Goal: Transaction & Acquisition: Subscribe to service/newsletter

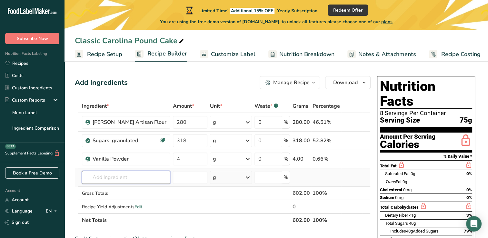
click at [137, 179] on input "text" at bounding box center [126, 177] width 88 height 13
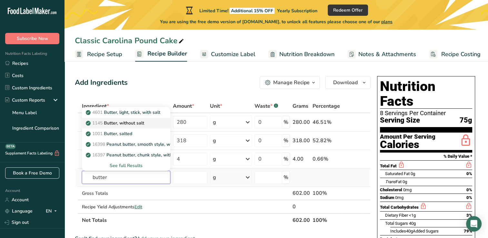
type input "butter"
click at [141, 125] on p "1145 Butter, without salt" at bounding box center [115, 123] width 57 height 7
type input "Butter, without salt"
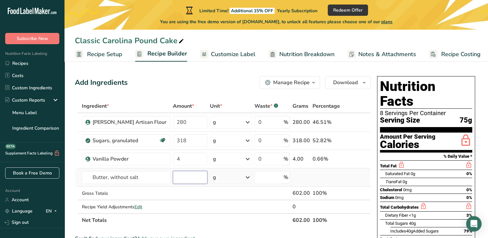
drag, startPoint x: 178, startPoint y: 178, endPoint x: 171, endPoint y: 177, distance: 6.9
click at [173, 177] on input "number" at bounding box center [190, 177] width 35 height 13
type input "226"
click at [327, 179] on td at bounding box center [326, 177] width 30 height 18
click at [271, 179] on input "number" at bounding box center [269, 177] width 28 height 13
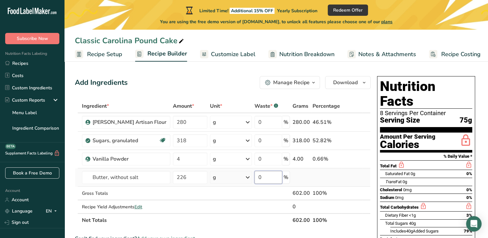
type input "0"
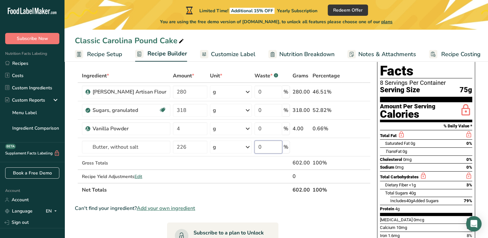
scroll to position [34, 0]
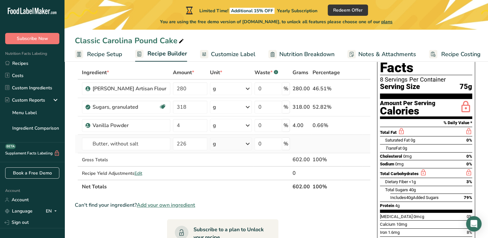
click at [306, 142] on td at bounding box center [301, 144] width 20 height 18
click at [111, 53] on span "Recipe Setup" at bounding box center [104, 54] width 35 height 9
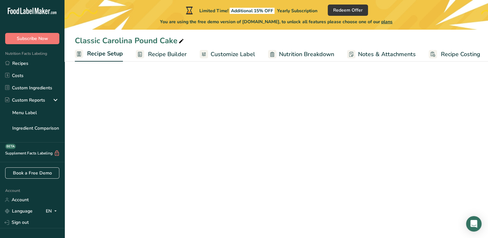
scroll to position [0, 2]
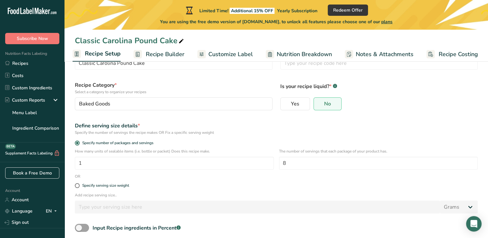
click at [160, 58] on span "Recipe Builder" at bounding box center [165, 54] width 39 height 9
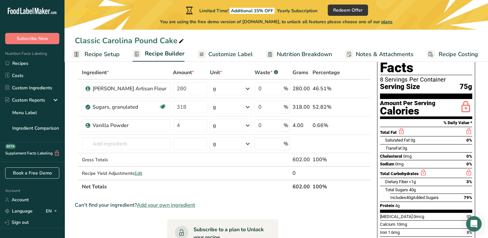
click at [220, 55] on span "Customize Label" at bounding box center [230, 54] width 45 height 9
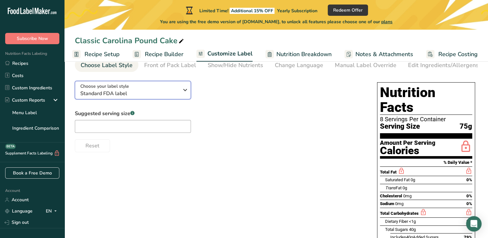
click at [184, 91] on icon "button" at bounding box center [185, 90] width 8 height 12
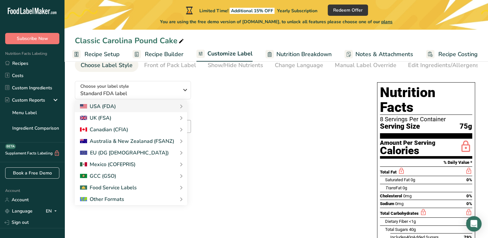
click at [234, 77] on div "Choose your label style Standard FDA label USA (FDA) Standard FDA label Tabular…" at bounding box center [219, 114] width 289 height 76
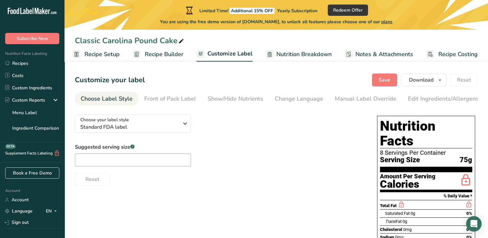
click at [179, 52] on span "Recipe Builder" at bounding box center [164, 54] width 39 height 9
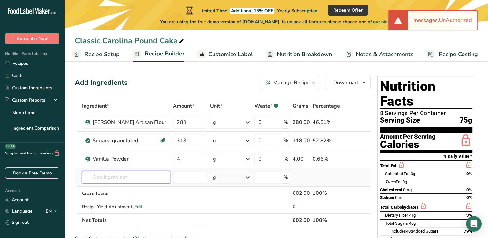
click at [124, 177] on input "text" at bounding box center [126, 177] width 88 height 13
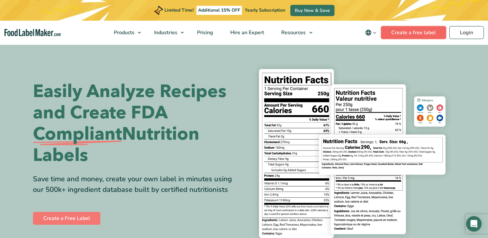
click at [413, 34] on link "Create a free label" at bounding box center [413, 32] width 65 height 13
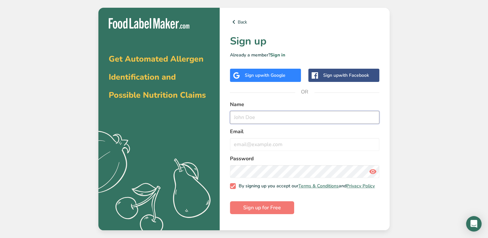
click at [286, 121] on input "text" at bounding box center [304, 117] width 149 height 13
type input "[PERSON_NAME]"
type input "[PERSON_NAME][EMAIL_ADDRESS][DOMAIN_NAME]"
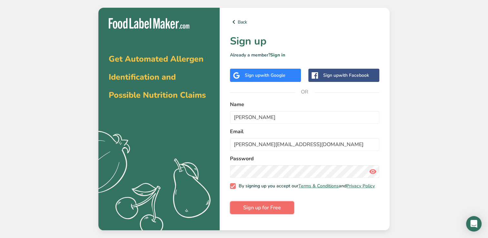
click at [285, 213] on button "Sign up for Free" at bounding box center [262, 207] width 64 height 13
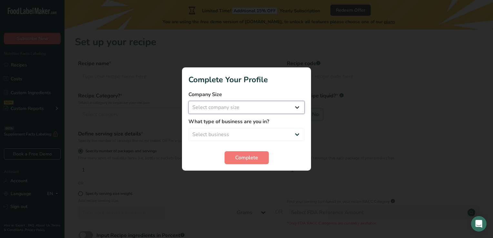
click at [298, 106] on select "Select company size Fewer than 10 Employees 10 to 50 Employees 51 to 500 Employ…" at bounding box center [246, 107] width 116 height 13
select select "2"
click at [188, 101] on select "Select company size Fewer than 10 Employees 10 to 50 Employees 51 to 500 Employ…" at bounding box center [246, 107] width 116 height 13
click at [298, 133] on select "Select business Packaged Food Manufacturer Restaurant & Cafe Bakery Meal Plans …" at bounding box center [246, 134] width 116 height 13
select select "2"
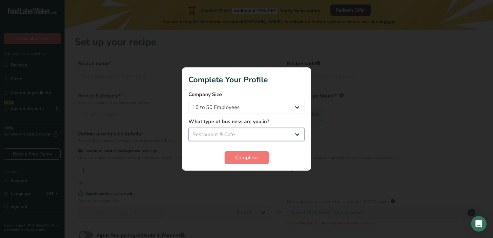
click at [188, 128] on select "Select business Packaged Food Manufacturer Restaurant & Cafe Bakery Meal Plans …" at bounding box center [246, 134] width 116 height 13
click at [262, 158] on button "Complete" at bounding box center [247, 157] width 44 height 13
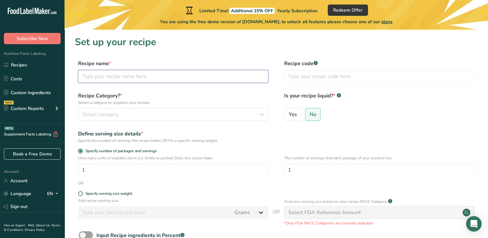
click at [179, 78] on input "text" at bounding box center [173, 76] width 190 height 13
type input "C"
type input "Classic Carolina Pound Cake"
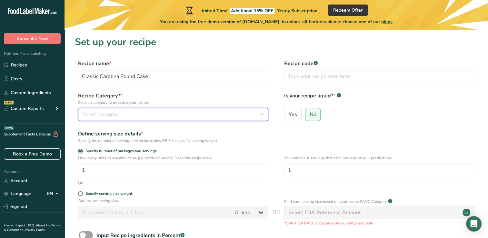
click at [191, 112] on div "Select category" at bounding box center [171, 115] width 178 height 8
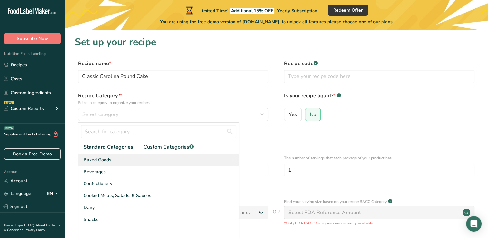
click at [175, 163] on div "Baked Goods" at bounding box center [158, 160] width 161 height 12
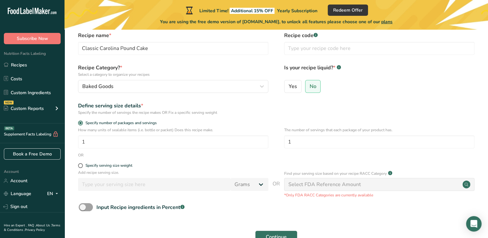
scroll to position [28, 0]
click at [91, 145] on input "1" at bounding box center [173, 141] width 190 height 13
type input "1"
click at [294, 139] on input "1" at bounding box center [379, 141] width 190 height 13
type input "1"
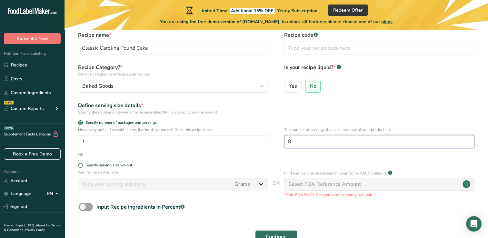
type input "8"
click at [388, 187] on div "Select FDA Reference Amount" at bounding box center [379, 184] width 190 height 13
click at [83, 164] on span "Specify serving size weight" at bounding box center [107, 165] width 49 height 5
click at [82, 164] on input "Specify serving size weight" at bounding box center [80, 165] width 4 height 4
radio input "true"
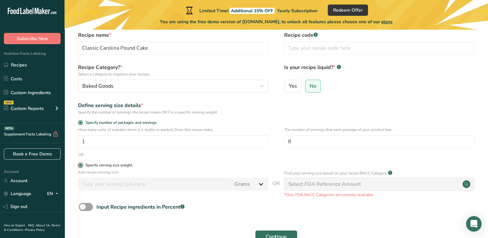
radio input "false"
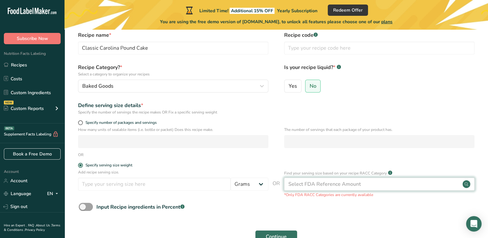
click at [405, 184] on div "Select FDA Reference Amount" at bounding box center [379, 184] width 190 height 13
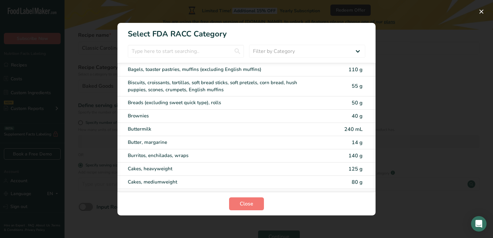
click at [248, 174] on div "Cakes, heavyweight 125 g" at bounding box center [246, 169] width 258 height 13
type input "125"
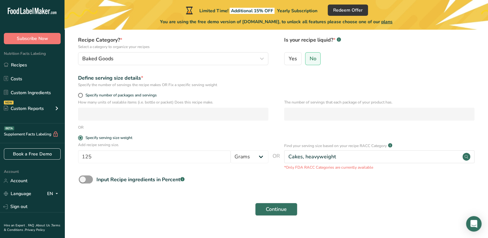
scroll to position [68, 0]
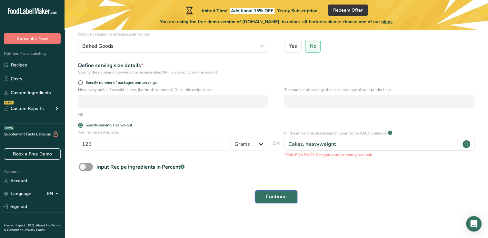
click at [284, 199] on span "Continue" at bounding box center [276, 197] width 21 height 8
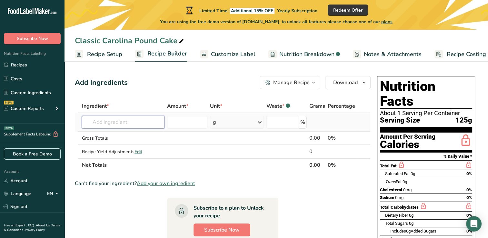
click at [142, 126] on input "text" at bounding box center [123, 122] width 83 height 13
type input "A"
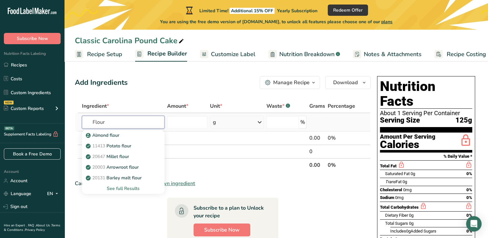
type input "Flour"
click at [123, 189] on div "See full Results" at bounding box center [123, 188] width 72 height 7
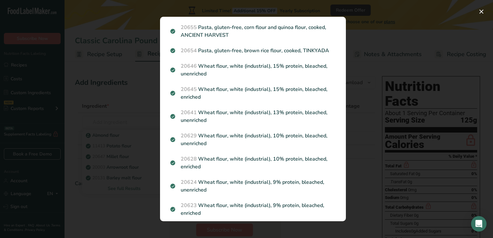
scroll to position [758, 0]
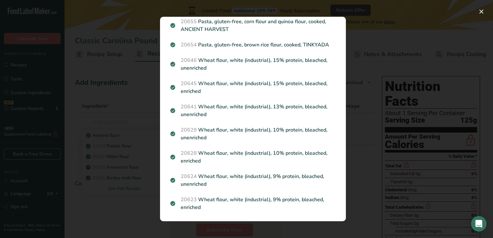
click at [374, 116] on div "Search results modal" at bounding box center [246, 119] width 493 height 238
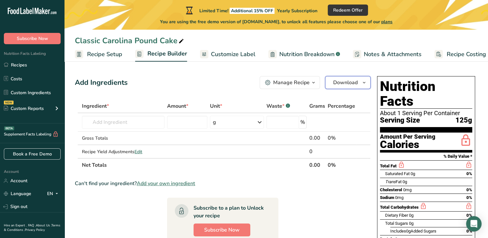
click at [363, 85] on icon "button" at bounding box center [364, 83] width 5 height 8
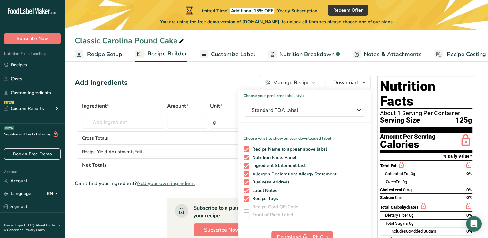
click at [207, 85] on div "Add Ingredients Manage Recipe Delete Recipe Duplicate Recipe Scale Recipe Save …" at bounding box center [223, 82] width 296 height 13
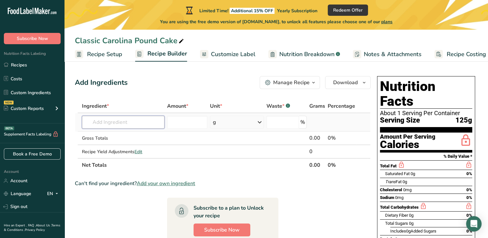
click at [137, 124] on input "text" at bounding box center [123, 122] width 83 height 13
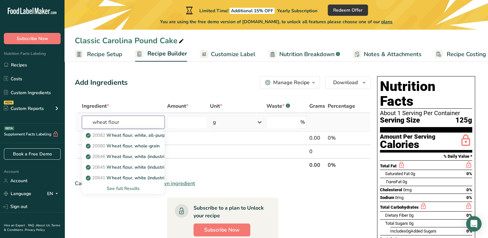
type input "wheat flour"
click at [132, 187] on div "See full Results" at bounding box center [123, 188] width 72 height 7
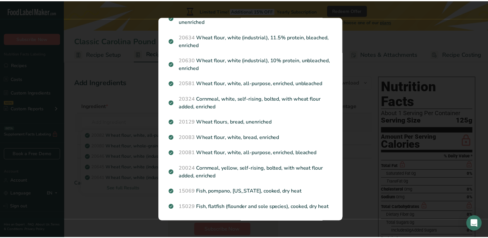
scroll to position [386, 0]
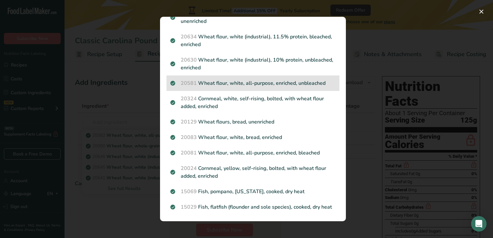
click at [288, 79] on p "20581 Wheat flour, white, all-purpose, enriched, unbleached" at bounding box center [252, 83] width 165 height 8
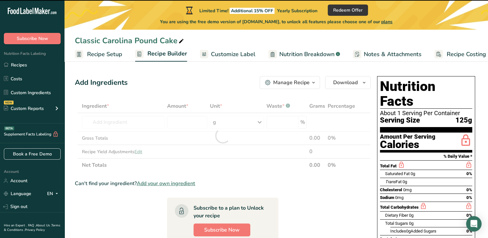
type input "0"
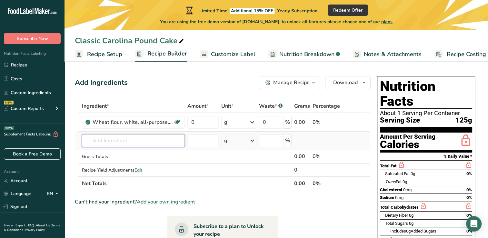
click at [157, 143] on input "text" at bounding box center [133, 140] width 103 height 13
click at [196, 126] on input "0" at bounding box center [202, 122] width 31 height 13
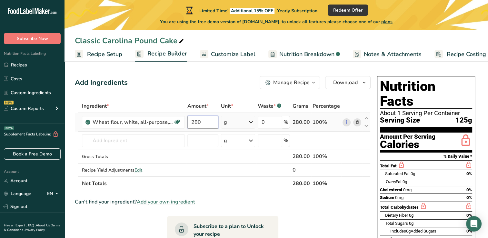
type input "280"
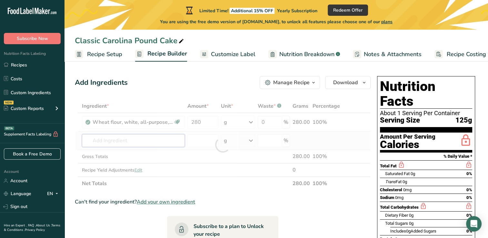
click at [164, 142] on div "Ingredient * Amount * Unit * Waste * .a-a{fill:#347362;}.b-a{fill:#fff;} Grams …" at bounding box center [223, 144] width 296 height 91
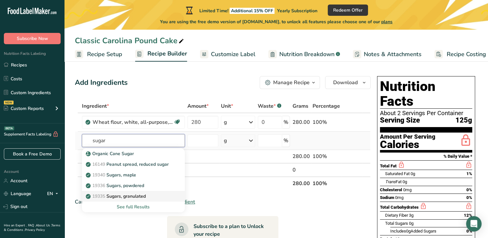
type input "sugar"
click at [142, 197] on p "19335 [GEOGRAPHIC_DATA], granulated" at bounding box center [116, 196] width 59 height 7
type input "Sugars, granulated"
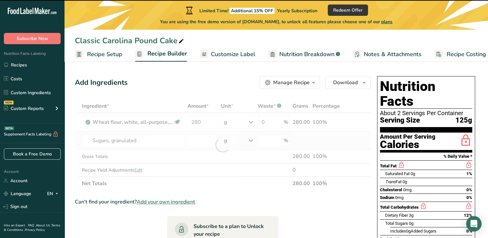
type input "0"
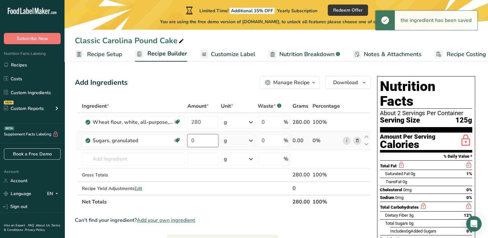
click at [197, 144] on input "0" at bounding box center [202, 140] width 31 height 13
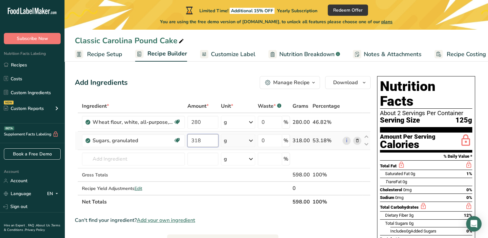
type input "318"
click at [132, 162] on div "Ingredient * Amount * Unit * Waste * .a-a{fill:#347362;}.b-a{fill:#fff;} Grams …" at bounding box center [223, 153] width 296 height 109
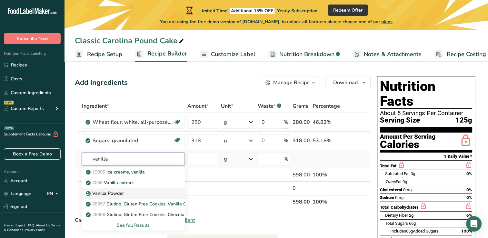
type input "vanilla"
click at [122, 193] on p "Vanilla Powder" at bounding box center [105, 193] width 37 height 7
type input "Vanilla Powder"
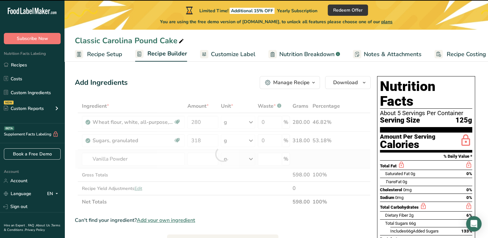
type input "0"
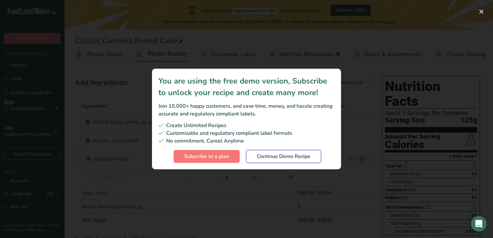
click at [284, 157] on span "Continue Demo Recipe" at bounding box center [284, 157] width 54 height 8
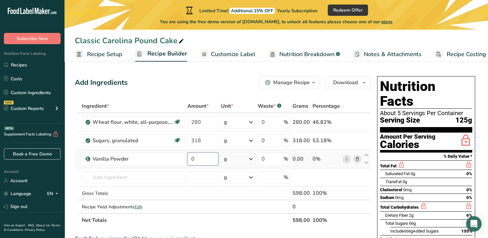
click at [212, 160] on input "0" at bounding box center [202, 159] width 31 height 13
type input "8"
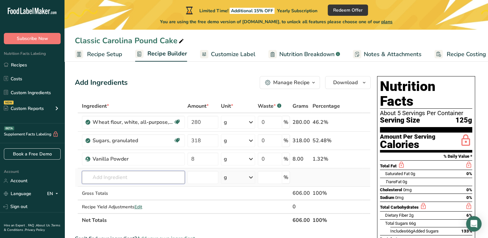
click at [150, 180] on div "Ingredient * Amount * Unit * Waste * .a-a{fill:#347362;}.b-a{fill:#fff;} Grams …" at bounding box center [223, 163] width 296 height 128
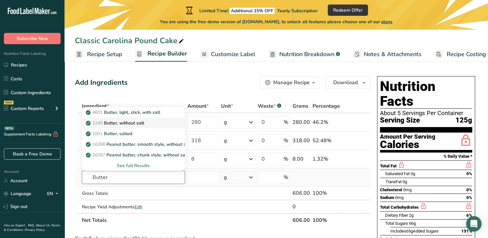
type input "Butter"
click at [140, 123] on p "1145 Butter, without salt" at bounding box center [115, 123] width 57 height 7
type input "Butter, without salt"
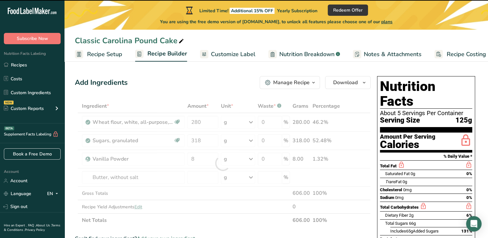
type input "0"
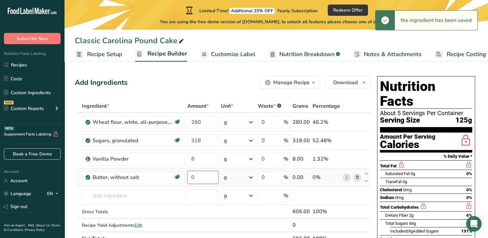
click at [203, 180] on input "0" at bounding box center [202, 177] width 31 height 13
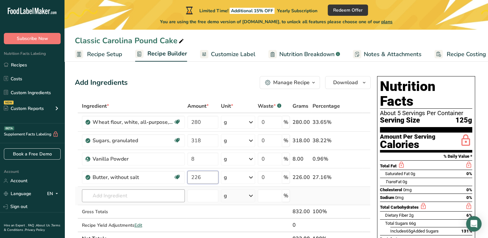
type input "226"
click at [163, 197] on div "Ingredient * Amount * Unit * Waste * .a-a{fill:#347362;}.b-a{fill:#fff;} Grams …" at bounding box center [223, 172] width 296 height 146
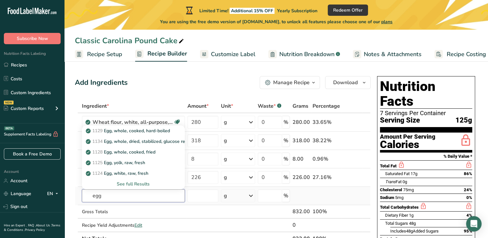
type input "egg"
click at [147, 184] on div "See full Results" at bounding box center [133, 184] width 93 height 7
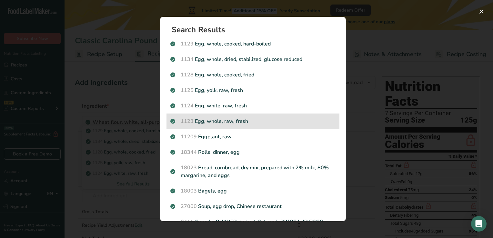
click at [253, 121] on p "1123 Egg, whole, raw, fresh" at bounding box center [252, 121] width 165 height 8
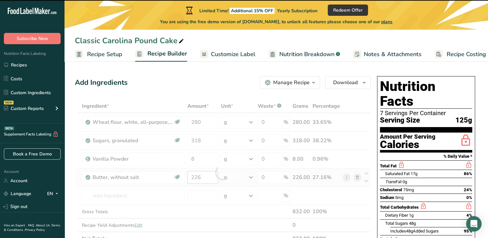
type input "0"
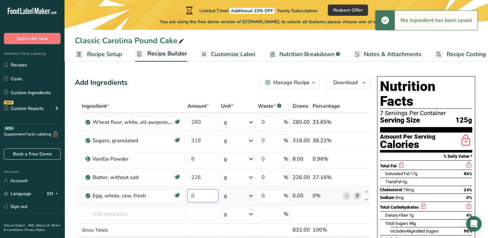
click at [204, 195] on input "0" at bounding box center [202, 195] width 31 height 13
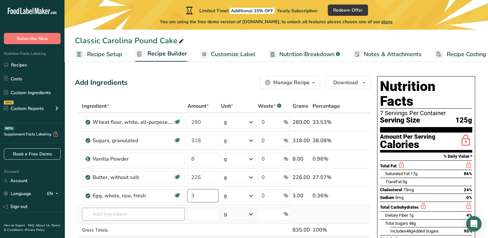
type input "3"
click at [173, 213] on div "Ingredient * Amount * Unit * Waste * .a-a{fill:#347362;}.b-a{fill:#fff;} Grams …" at bounding box center [223, 181] width 296 height 165
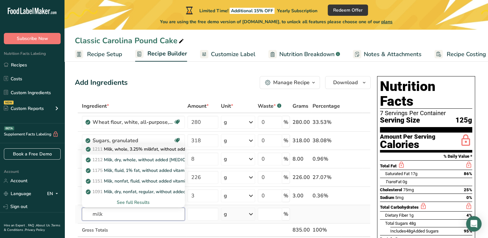
type input "milk"
click at [167, 149] on p "1211 Milk, whole, 3.25% milkfat, without added vitamin A and [MEDICAL_DATA]" at bounding box center [173, 149] width 172 height 7
type input "Milk, whole, 3.25% milkfat, without added vitamin A and [MEDICAL_DATA]"
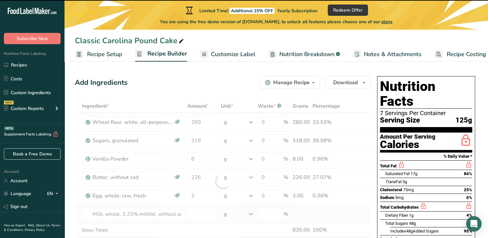
type input "0"
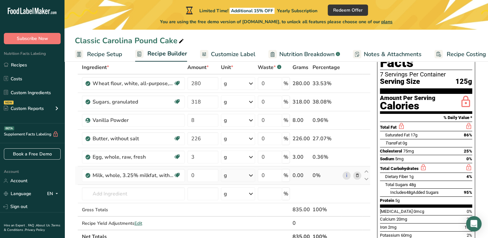
scroll to position [43, 0]
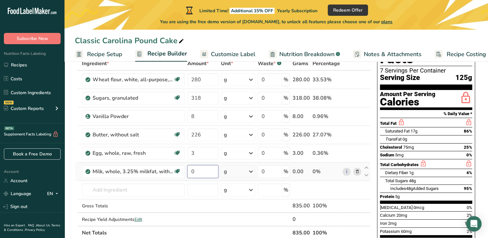
click at [203, 169] on input "0" at bounding box center [202, 171] width 31 height 13
type input "0.5"
click at [251, 173] on div "Ingredient * Amount * Unit * Waste * .a-a{fill:#347362;}.b-a{fill:#fff;} Grams …" at bounding box center [223, 148] width 296 height 183
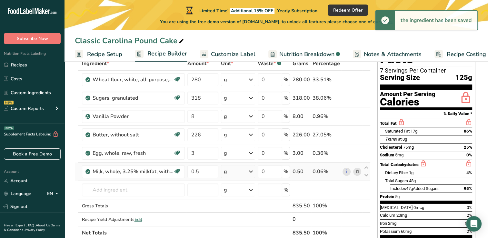
click at [251, 173] on icon at bounding box center [251, 172] width 8 height 12
click at [247, 191] on div "1 cup" at bounding box center [252, 193] width 54 height 9
click at [125, 194] on input "text" at bounding box center [133, 190] width 103 height 13
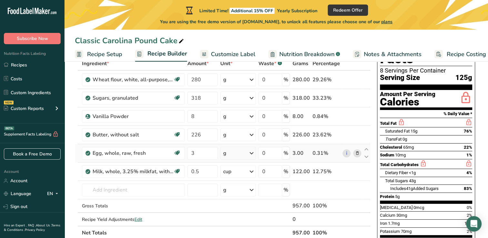
click at [253, 154] on icon at bounding box center [252, 153] width 8 height 12
click at [245, 177] on div "1 large" at bounding box center [251, 174] width 54 height 9
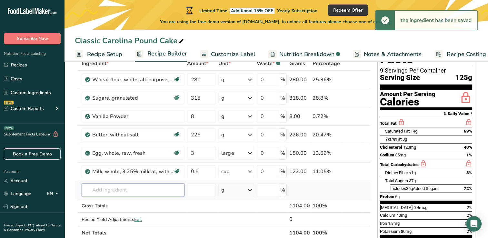
click at [119, 191] on input "text" at bounding box center [133, 190] width 103 height 13
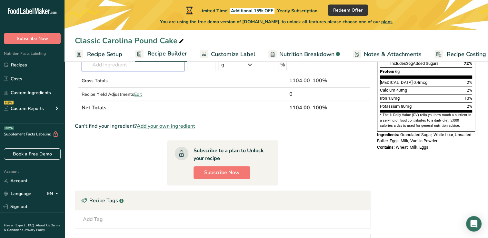
scroll to position [169, 0]
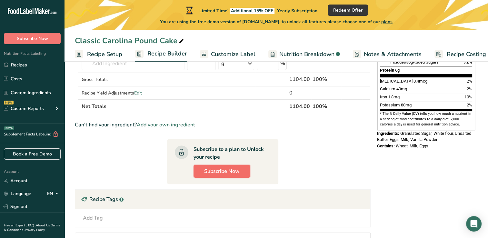
click at [236, 172] on span "Subscribe Now" at bounding box center [221, 171] width 35 height 8
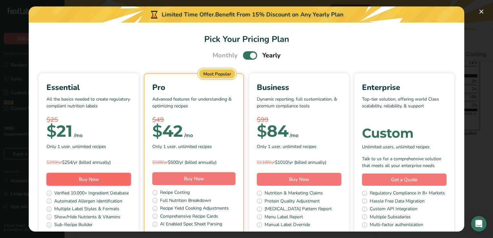
click at [99, 181] on span "Buy Now" at bounding box center [89, 179] width 20 height 6
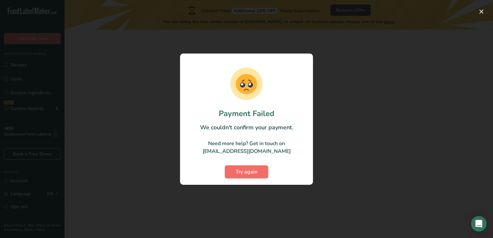
click at [241, 172] on span "Try again" at bounding box center [247, 172] width 22 height 8
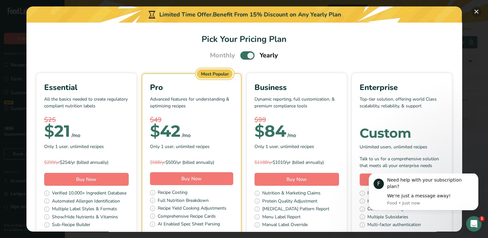
click at [475, 12] on button "Pick Your Pricing Plan Modal" at bounding box center [476, 11] width 10 height 10
